Goal: Browse casually: Explore the website without a specific task or goal

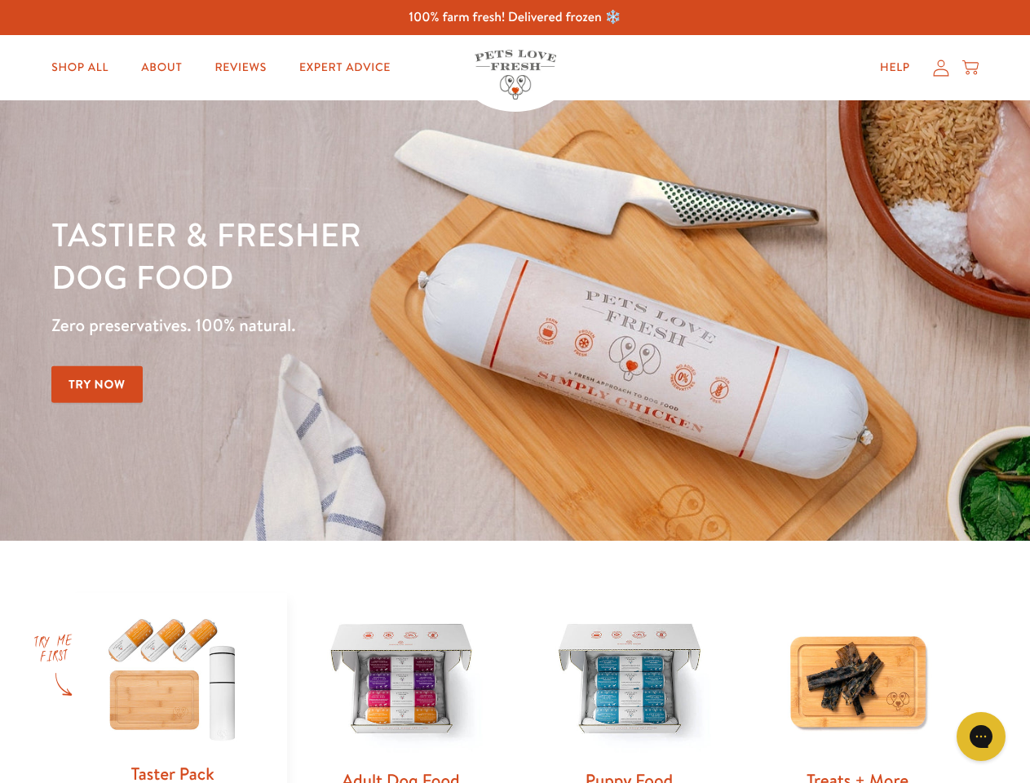
click at [514, 391] on div "Tastier & fresher dog food Zero preservatives. 100% natural. Try Now" at bounding box center [360, 320] width 618 height 215
click at [981, 736] on icon "Gorgias live chat" at bounding box center [980, 735] width 15 height 15
